Goal: Navigation & Orientation: Find specific page/section

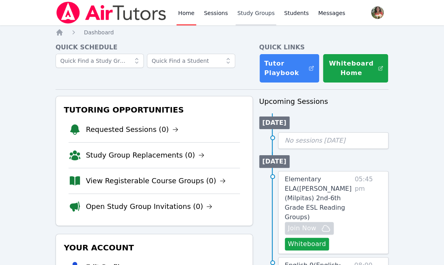
drag, startPoint x: 0, startPoint y: 0, endPoint x: 243, endPoint y: 16, distance: 243.4
click at [243, 16] on link "Study Groups" at bounding box center [256, 12] width 41 height 25
